Goal: Check status: Check status

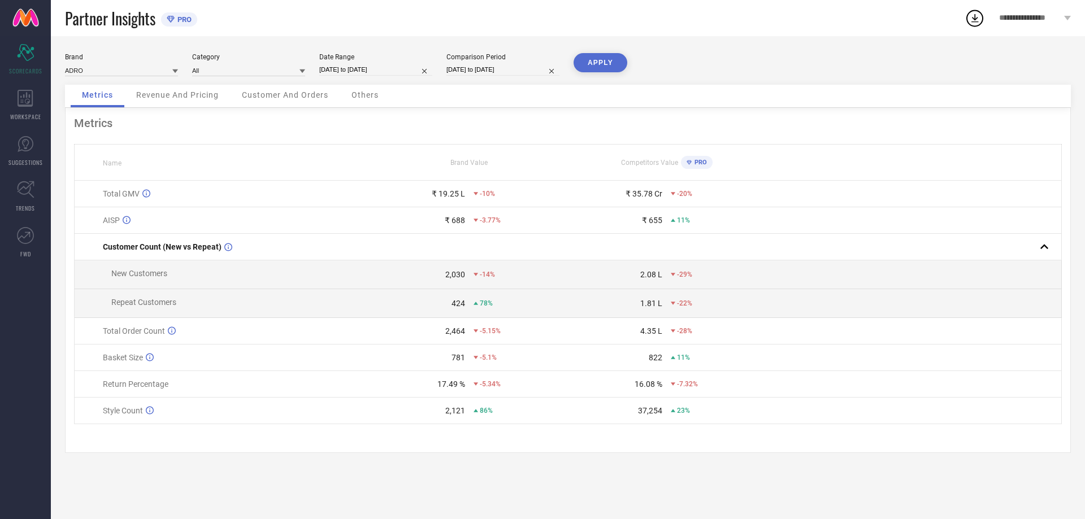
click at [380, 67] on input "[DATE] to [DATE]" at bounding box center [375, 70] width 113 height 12
select select "7"
select select "2025"
select select "8"
select select "2025"
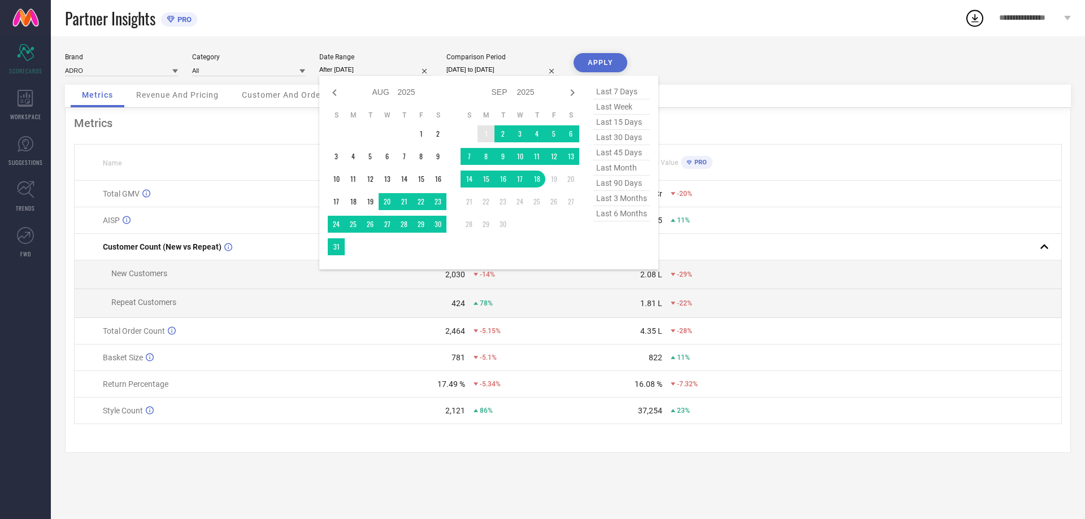
click at [486, 131] on td "1" at bounding box center [486, 133] width 17 height 17
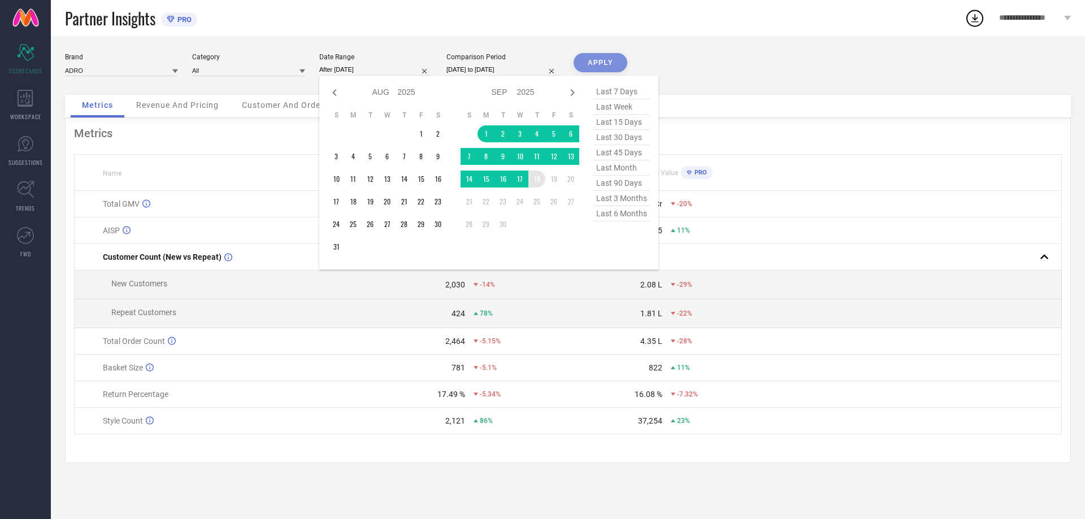
type input "[DATE] to [DATE]"
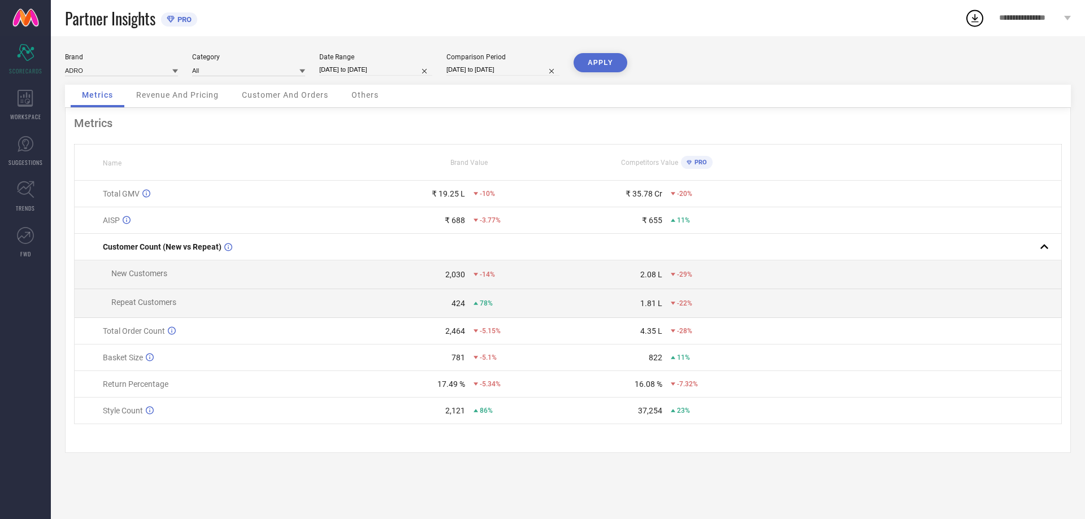
click at [603, 60] on button "APPLY" at bounding box center [601, 62] width 54 height 19
